Goal: Task Accomplishment & Management: Complete application form

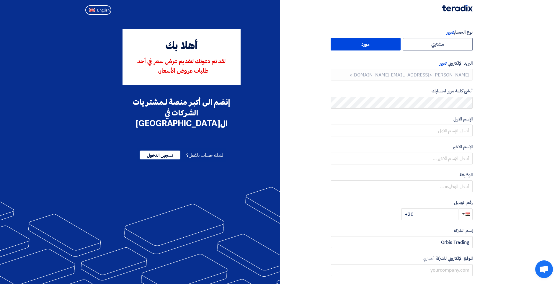
type input "[PHONE_NUMBER]"
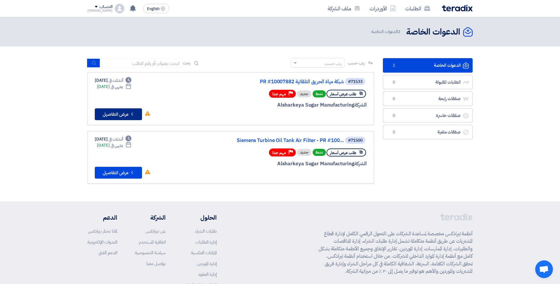
click at [111, 114] on button "Check details عرض التفاصيل" at bounding box center [118, 114] width 47 height 12
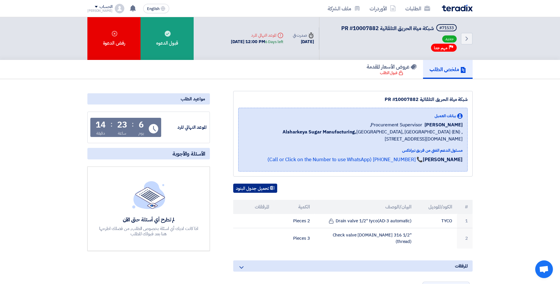
click at [257, 188] on button "تحميل جدول البنود" at bounding box center [255, 188] width 44 height 9
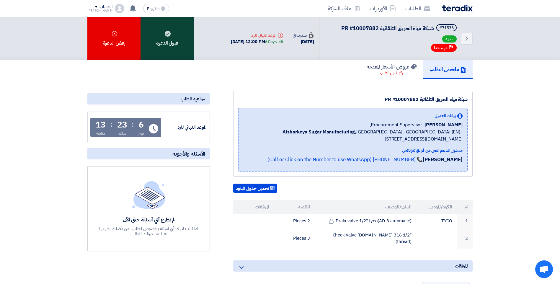
click at [175, 42] on div "قبول الدعوه" at bounding box center [167, 38] width 53 height 43
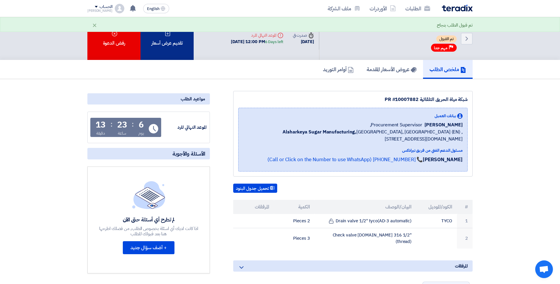
click at [170, 46] on div "تقديم عرض أسعار" at bounding box center [167, 38] width 53 height 43
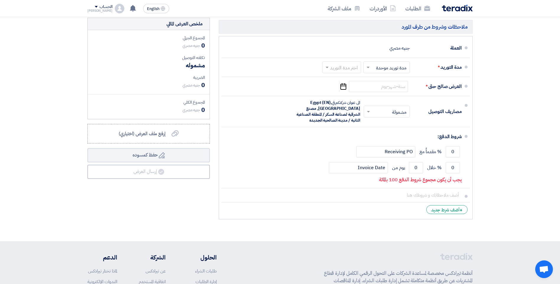
scroll to position [207, 0]
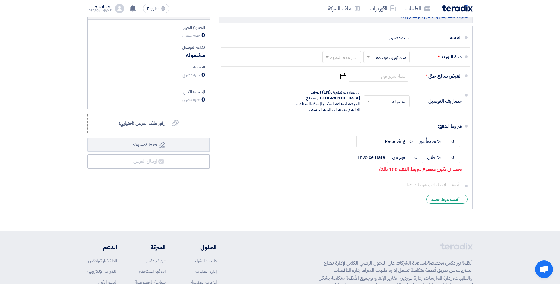
click at [498, 130] on section "تفاصيل الطلب # الكود/الموديل البيان/الوصف الكمية/العدد سعر الوحدة (EGP) الضرائب…" at bounding box center [280, 39] width 560 height 382
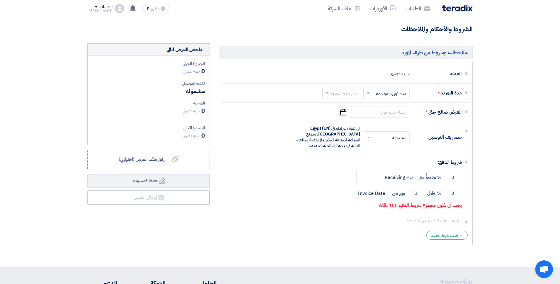
scroll to position [0, 0]
